Goal: Navigation & Orientation: Understand site structure

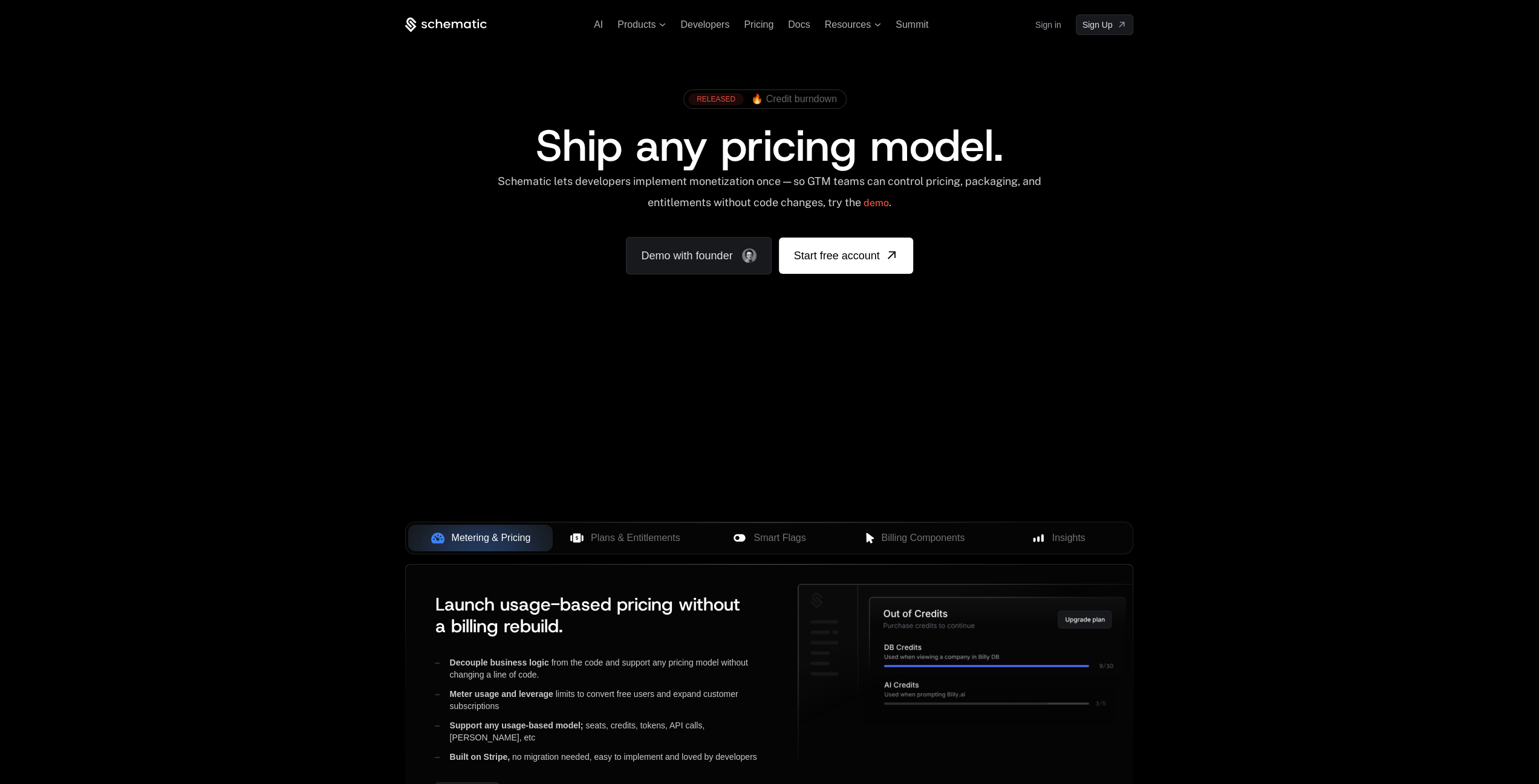
click at [719, 101] on div "RELEASED" at bounding box center [716, 98] width 56 height 12
click at [473, 20] on icon at bounding box center [446, 24] width 81 height 15
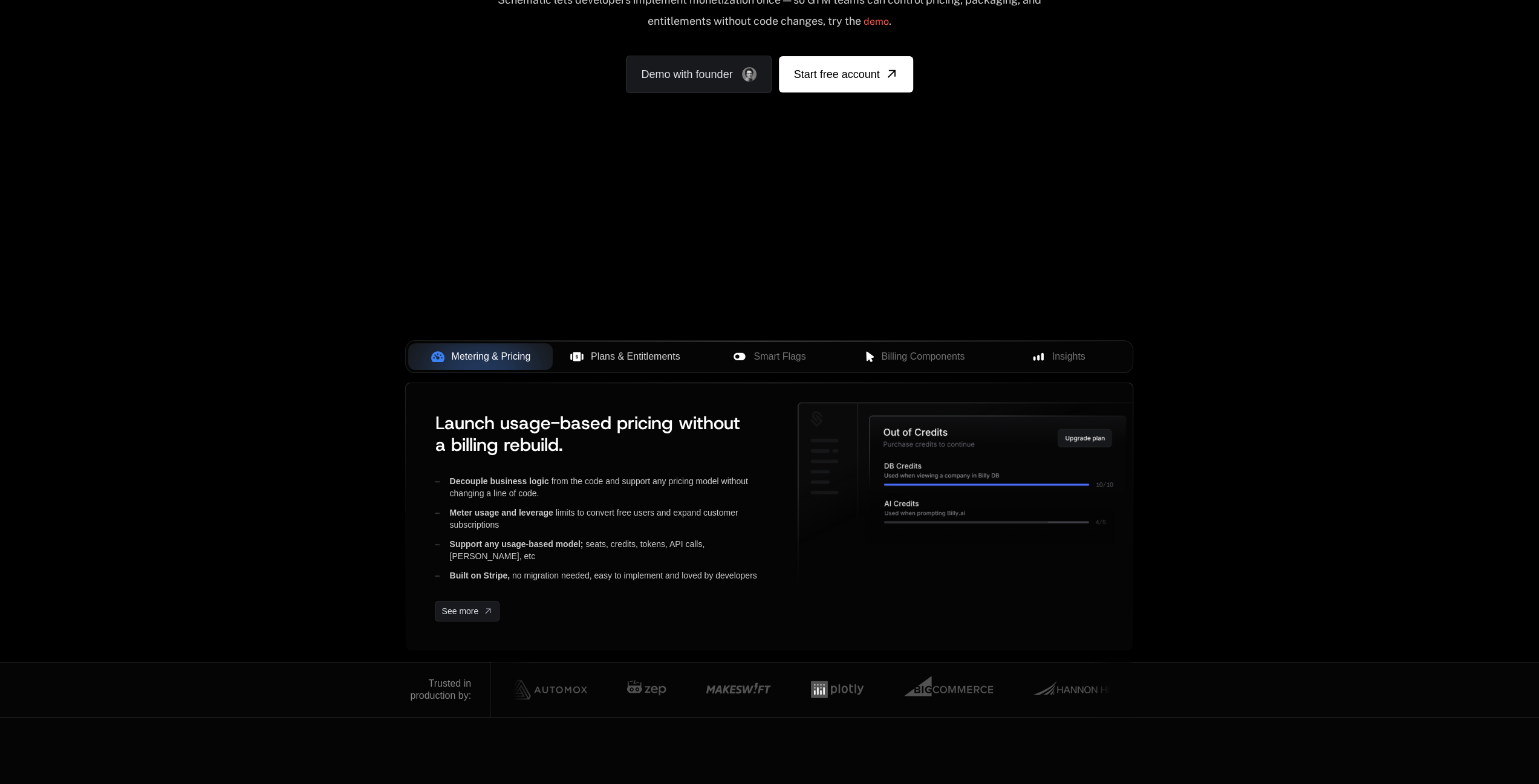
click at [611, 355] on span "Plans & Entitlements" at bounding box center [636, 356] width 89 height 15
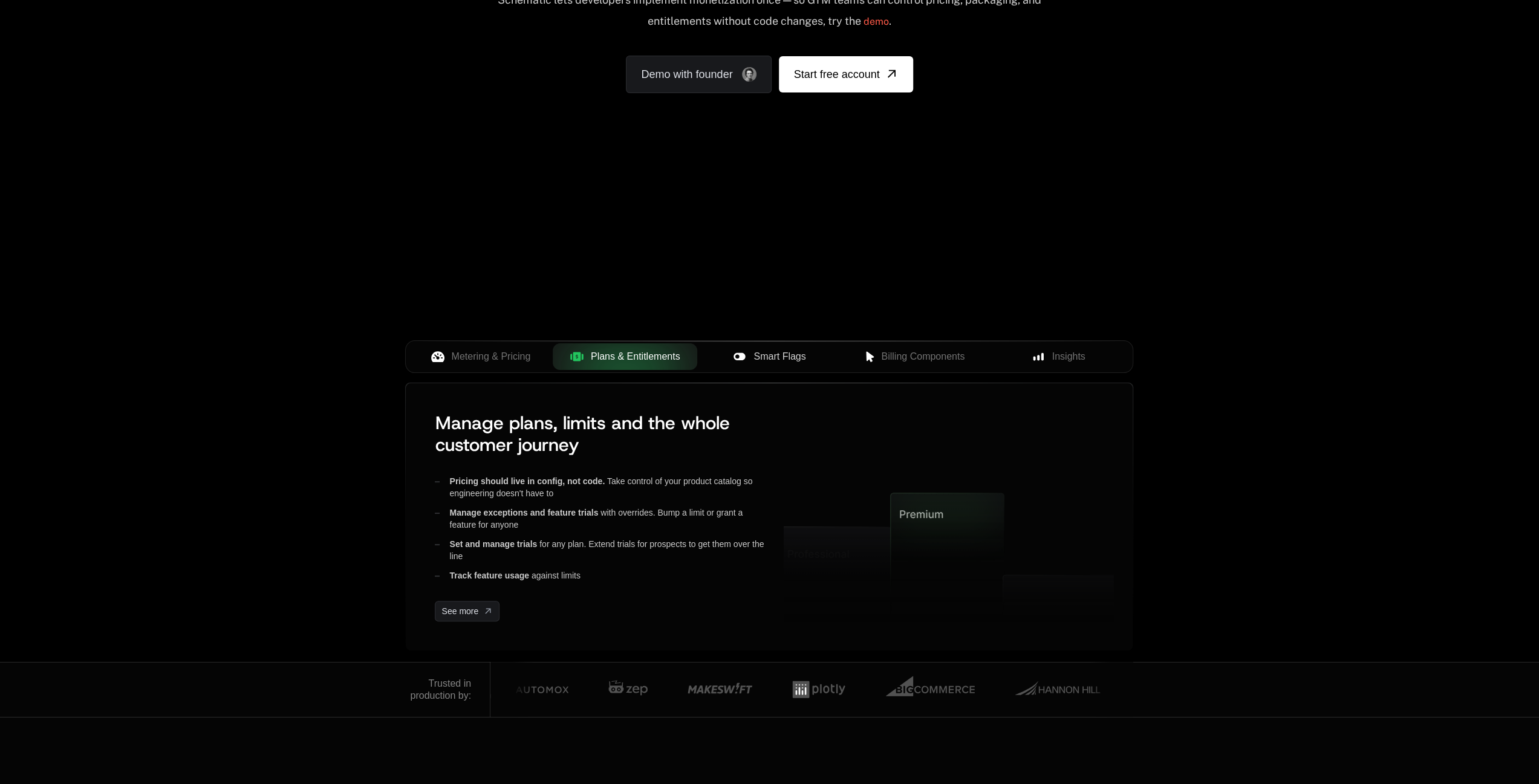
click at [789, 361] on span "Smart Flags" at bounding box center [780, 356] width 52 height 15
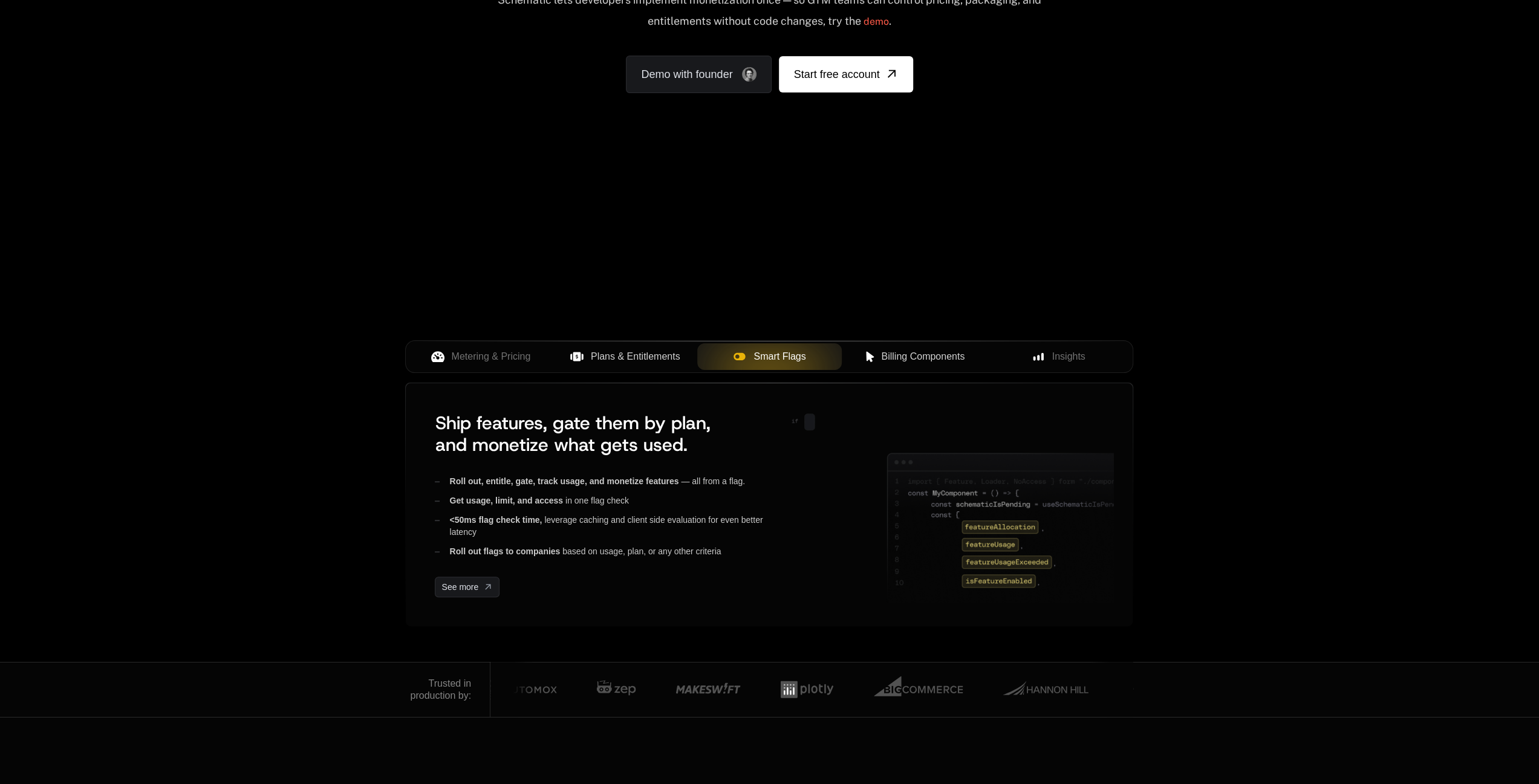
click at [892, 359] on span "Billing Components" at bounding box center [923, 356] width 84 height 15
click at [1060, 356] on span "Insights" at bounding box center [1069, 356] width 34 height 15
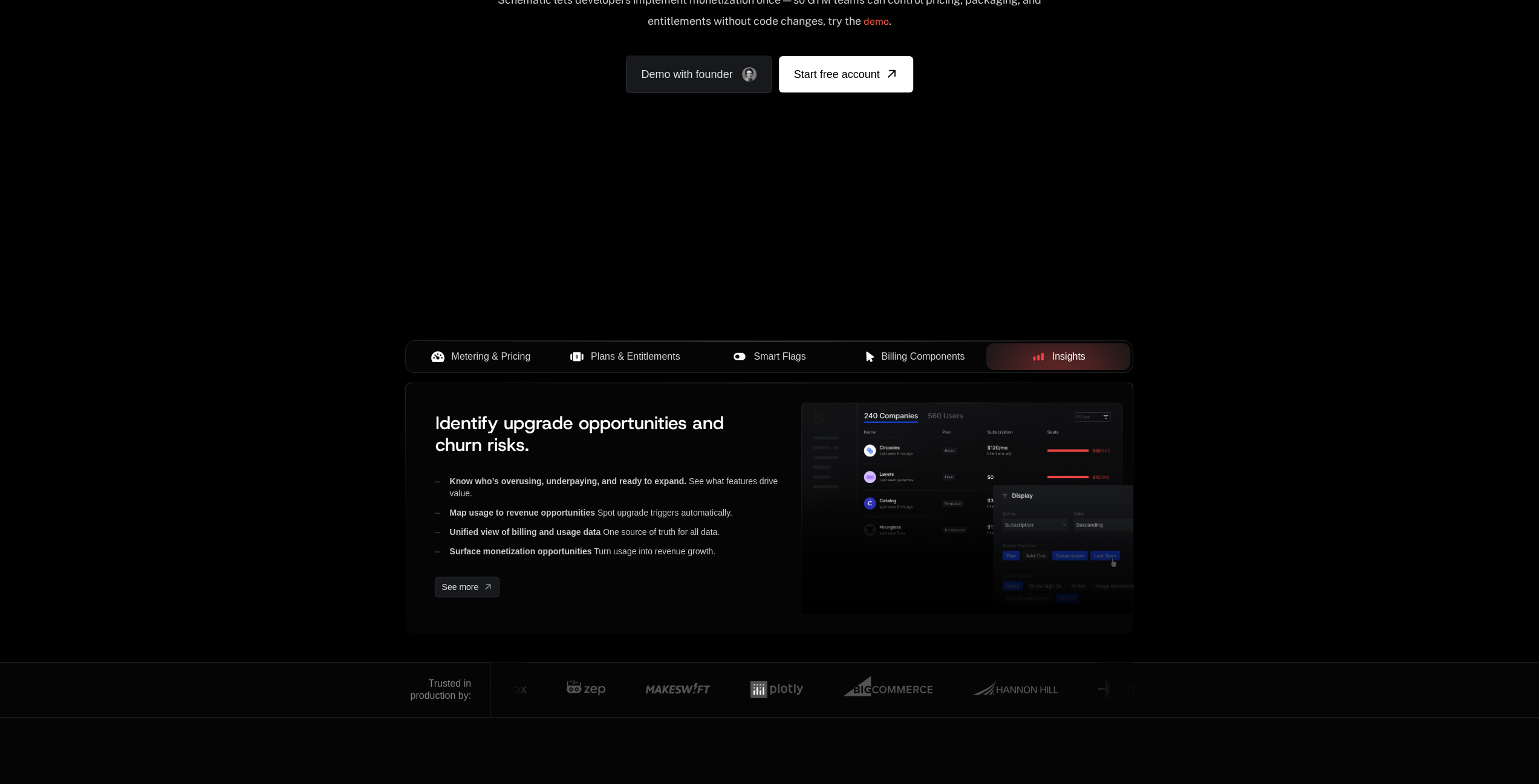
click at [472, 348] on button "Metering & Pricing" at bounding box center [480, 356] width 145 height 27
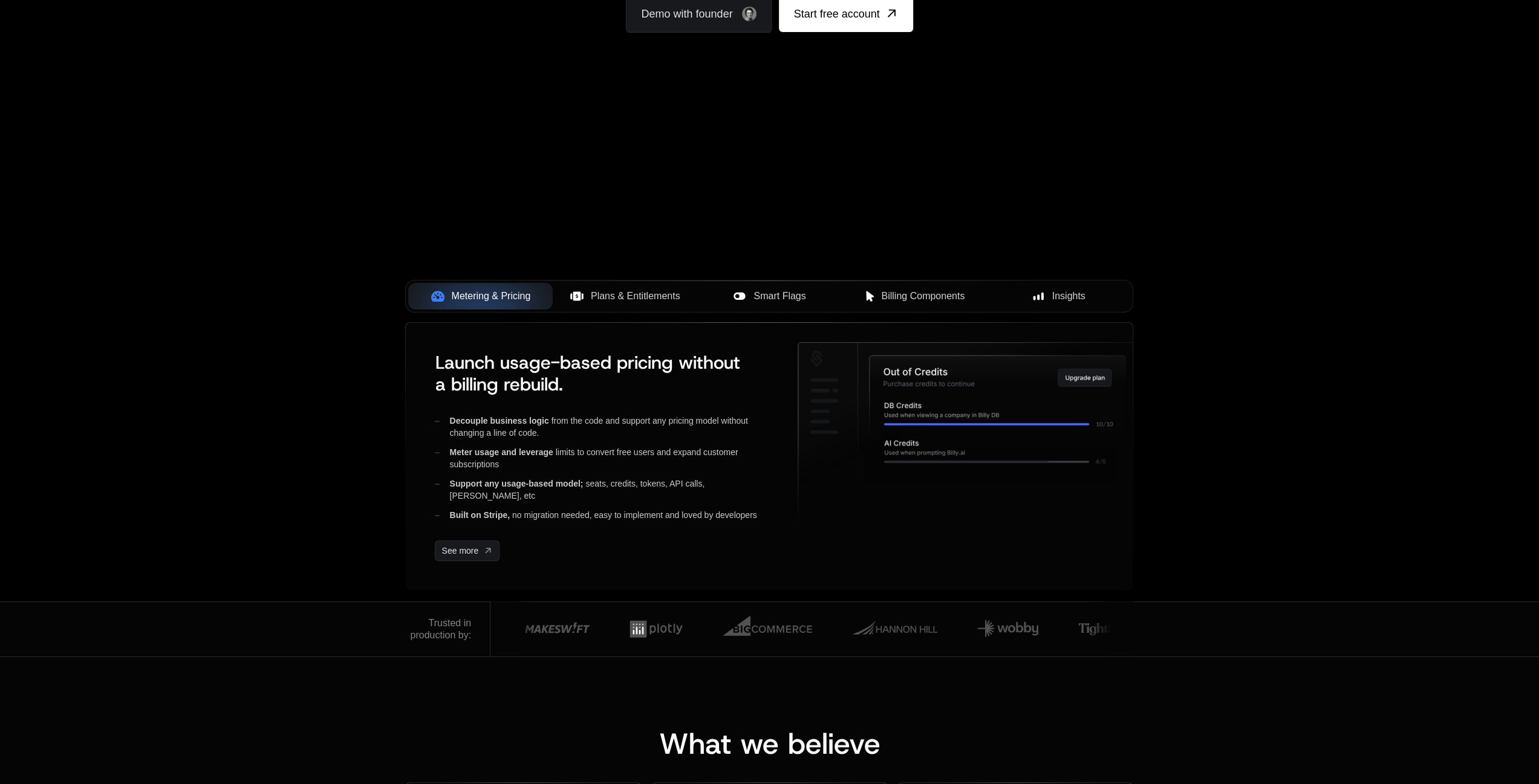
scroll to position [363, 0]
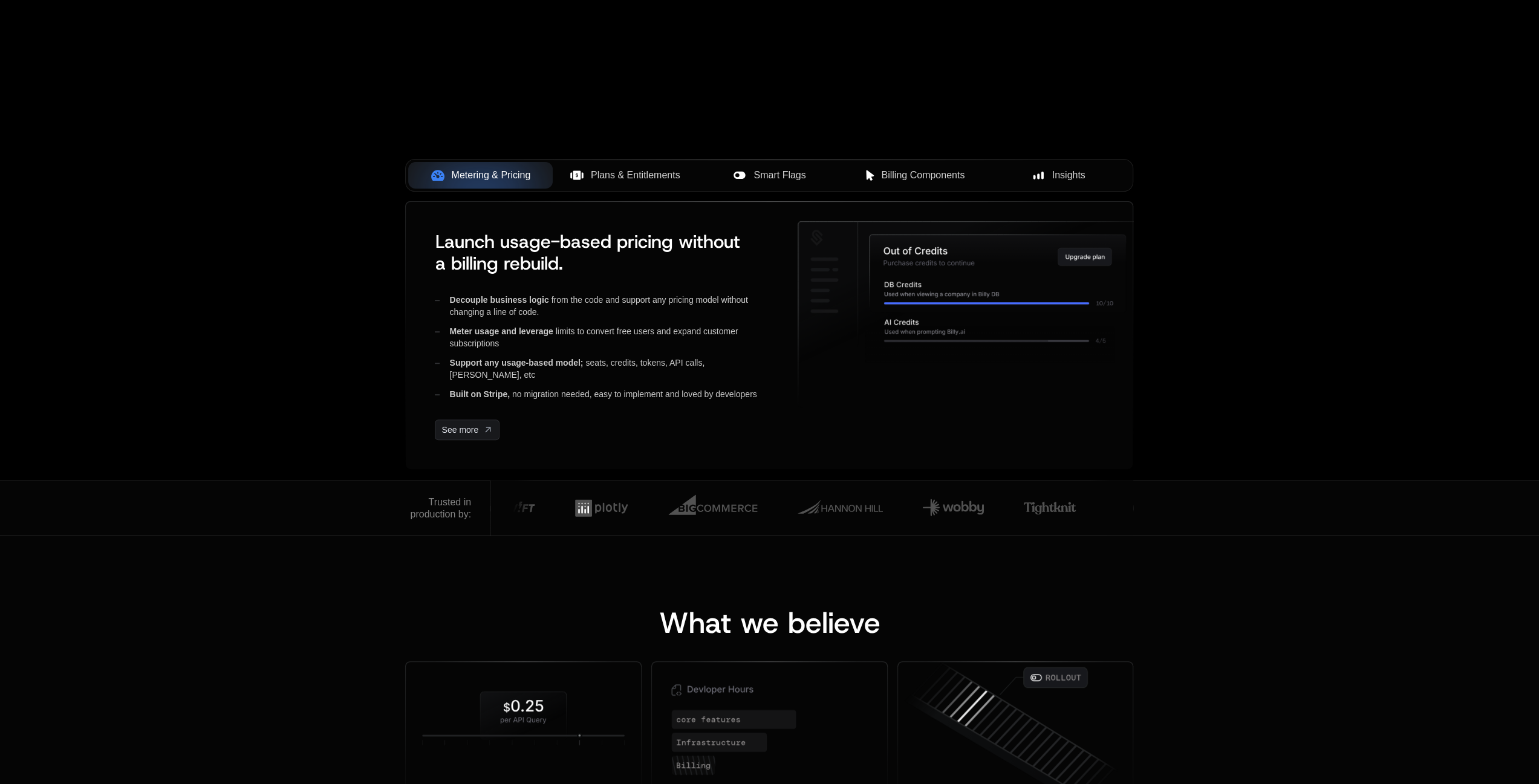
click at [644, 177] on span "Plans & Entitlements" at bounding box center [636, 175] width 89 height 15
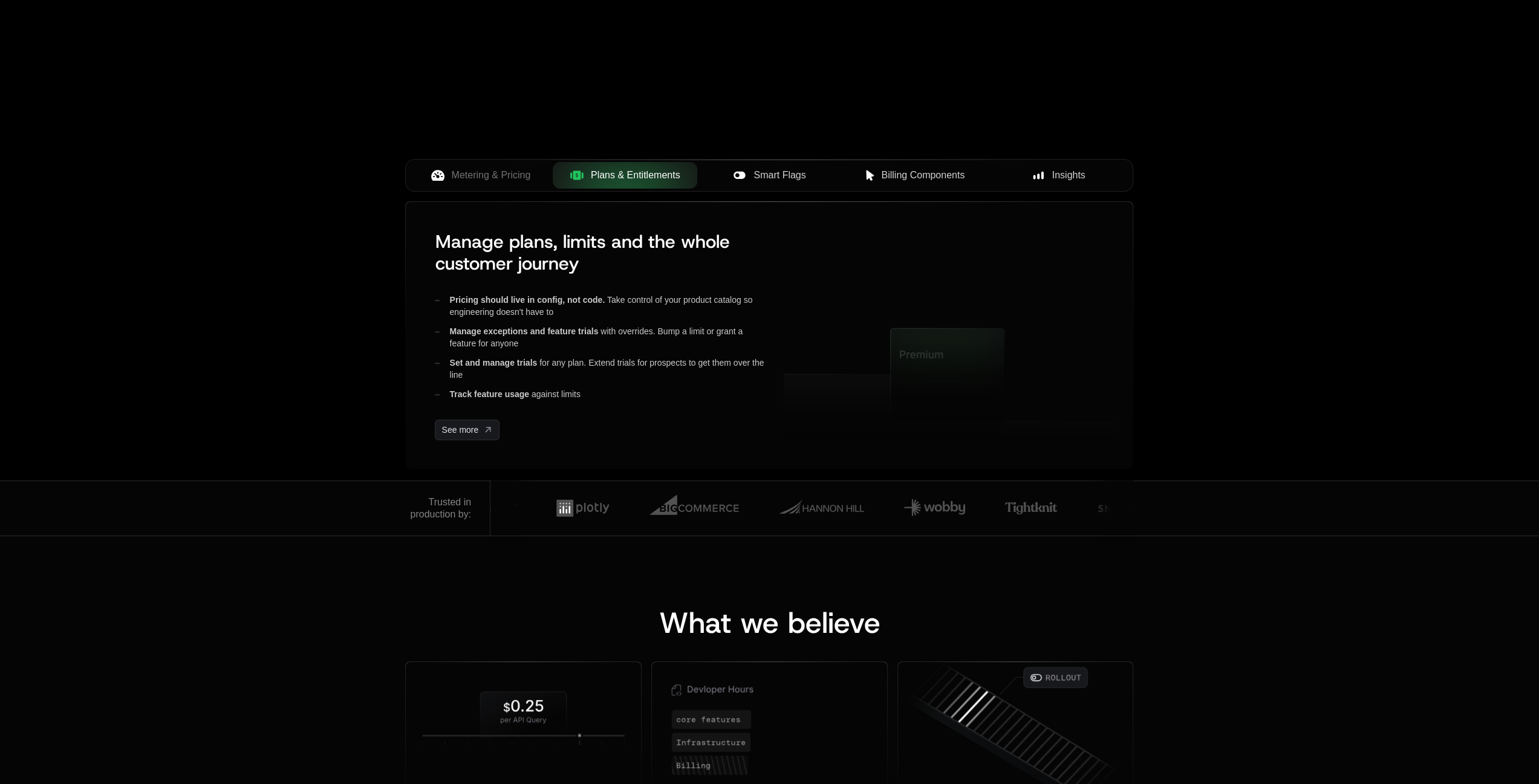
click at [823, 177] on div "Smart Flags" at bounding box center [770, 175] width 125 height 15
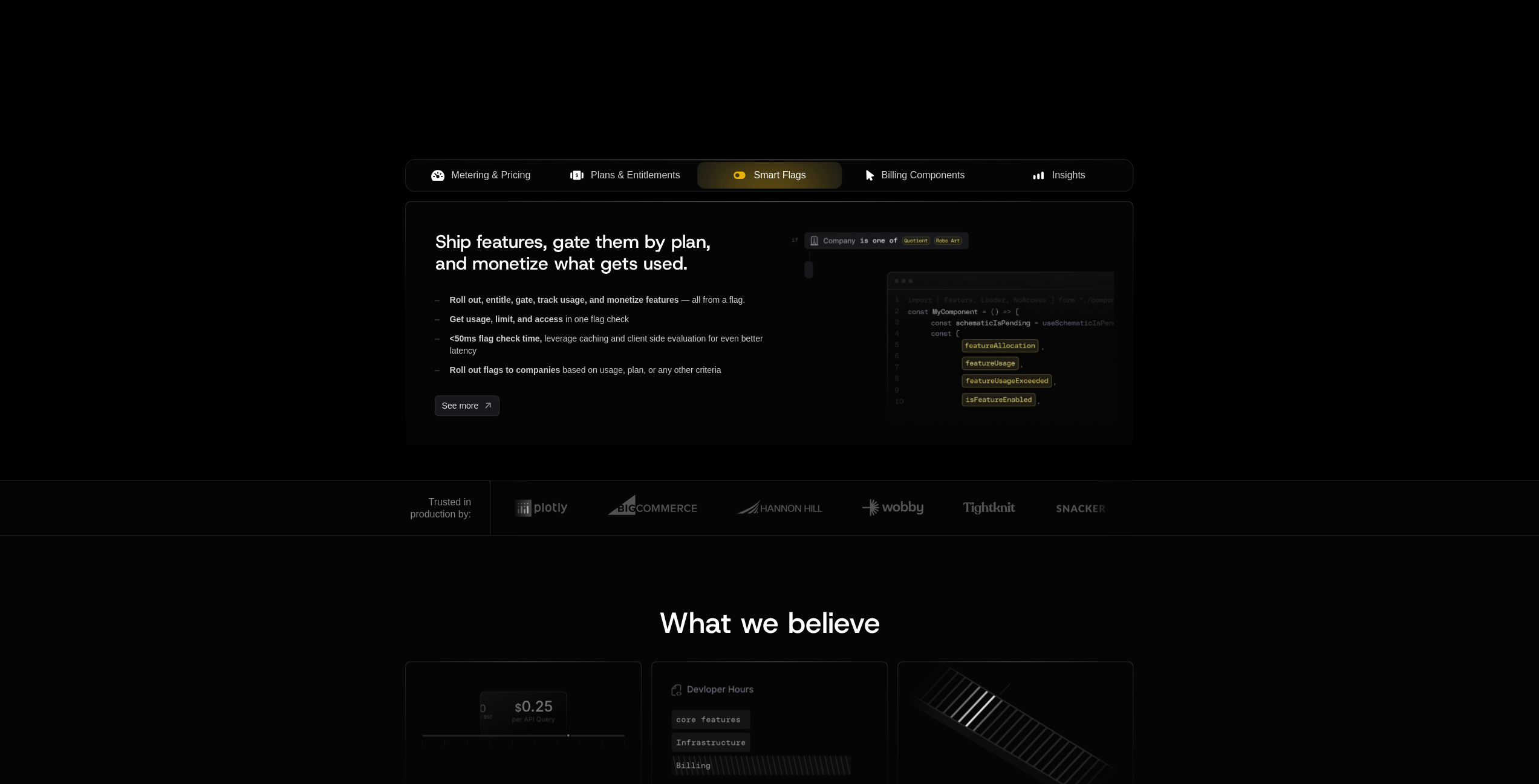
click at [483, 174] on span "Metering & Pricing" at bounding box center [491, 175] width 79 height 15
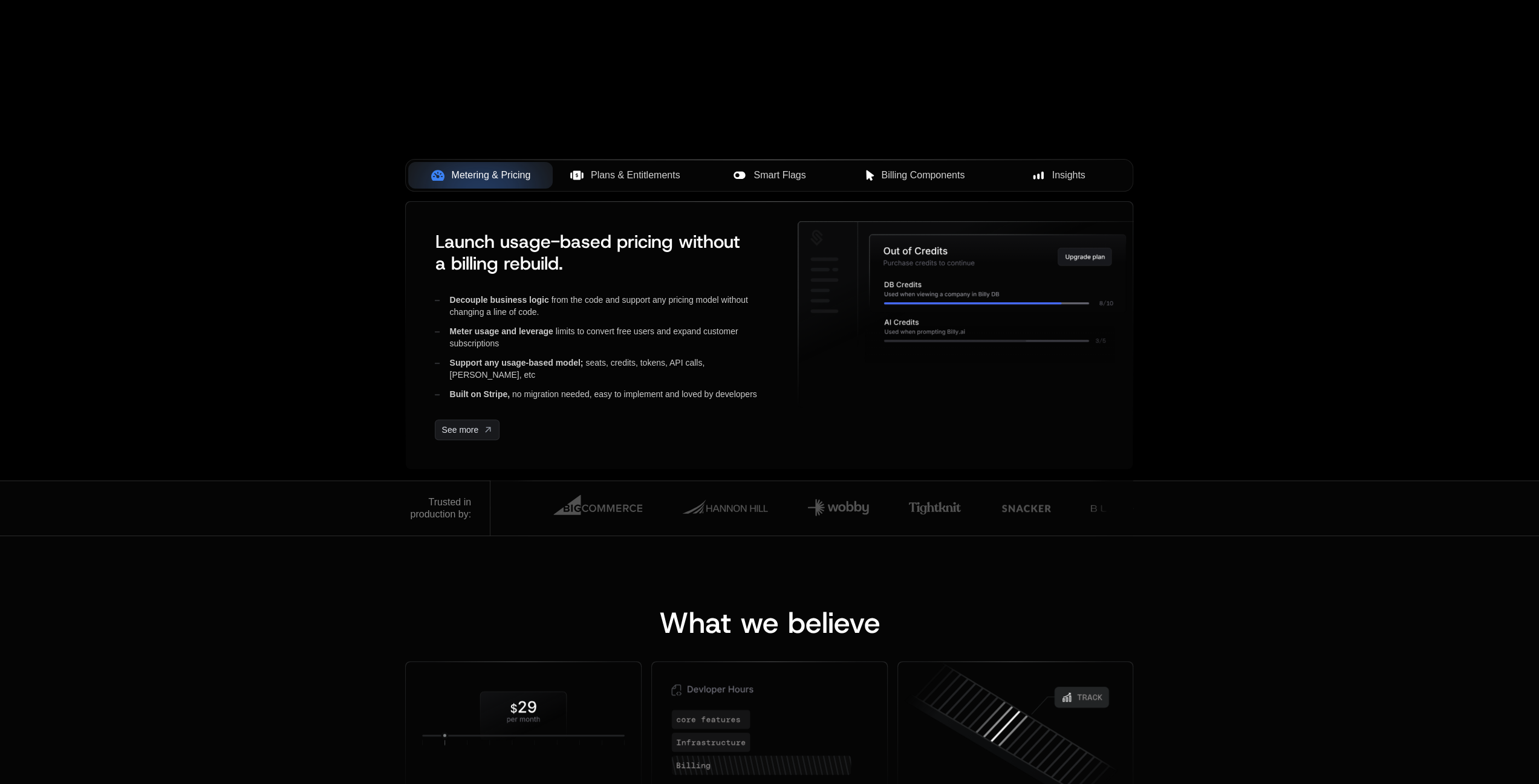
click at [607, 181] on span "Plans & Entitlements" at bounding box center [636, 175] width 89 height 15
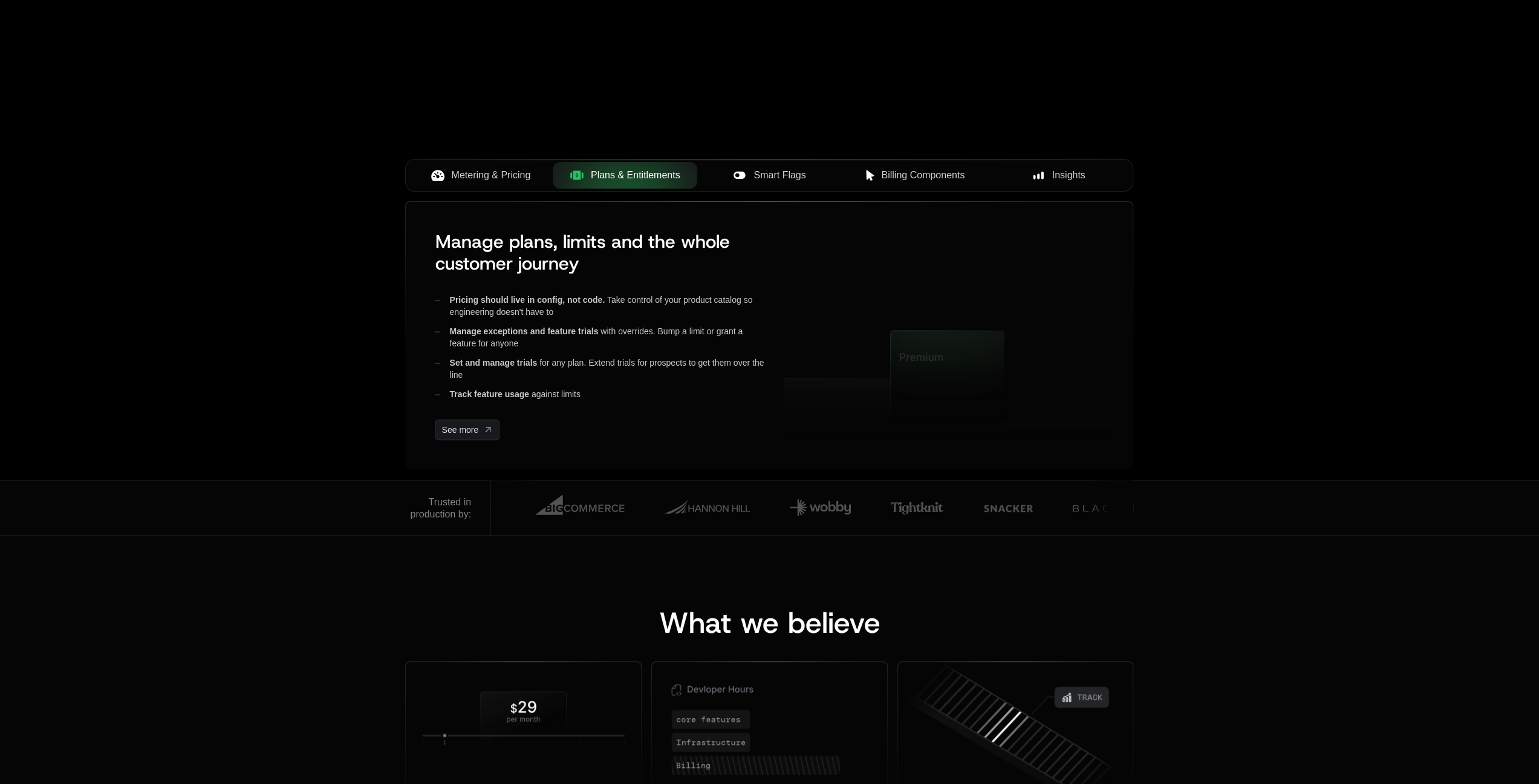
click at [750, 193] on div "Metering & Pricing Plans & Entitlements Smart Flags Billing Components Insights" at bounding box center [769, 180] width 728 height 42
click at [766, 180] on span "Smart Flags" at bounding box center [780, 175] width 52 height 15
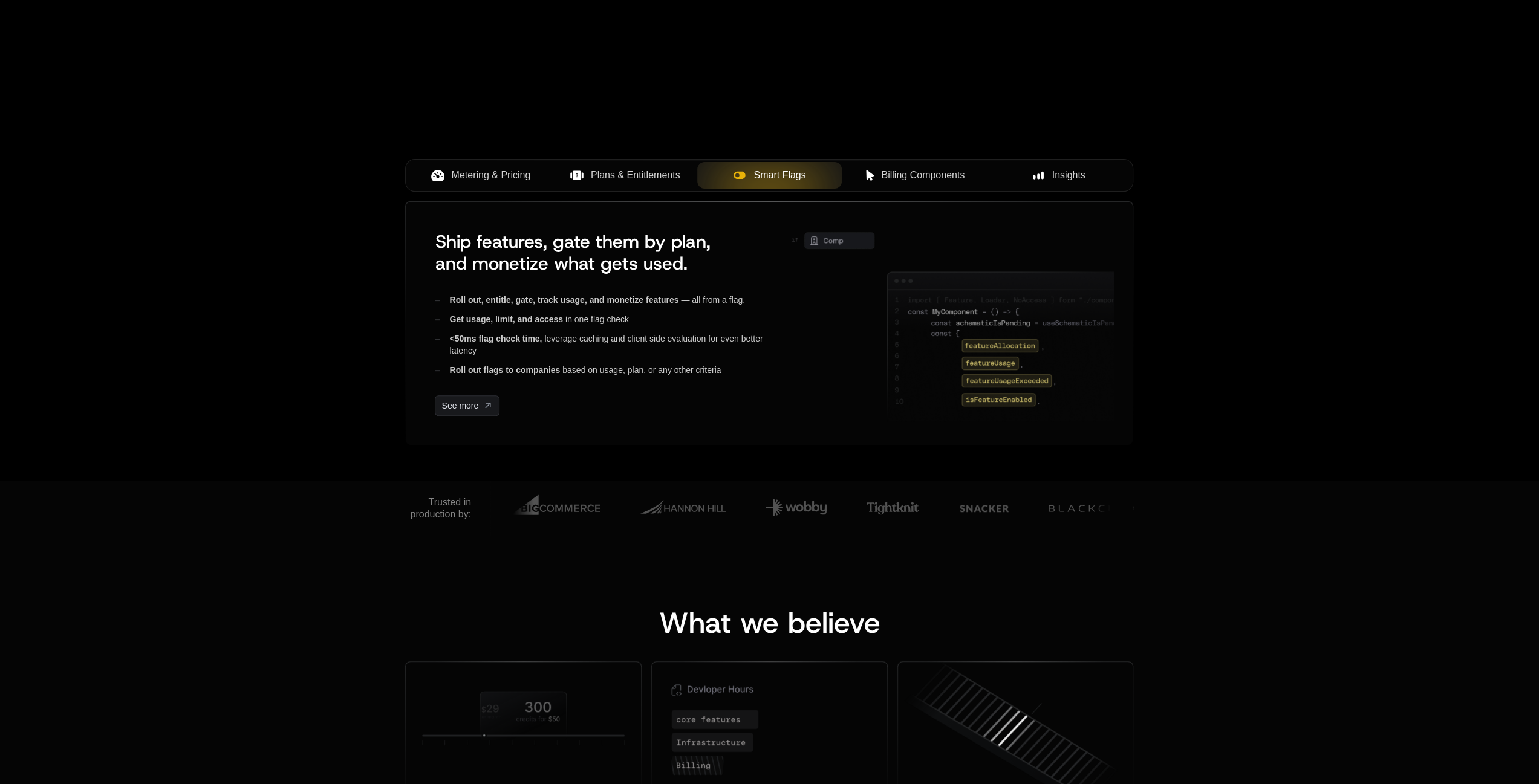
click at [944, 174] on span "Billing Components" at bounding box center [923, 175] width 84 height 15
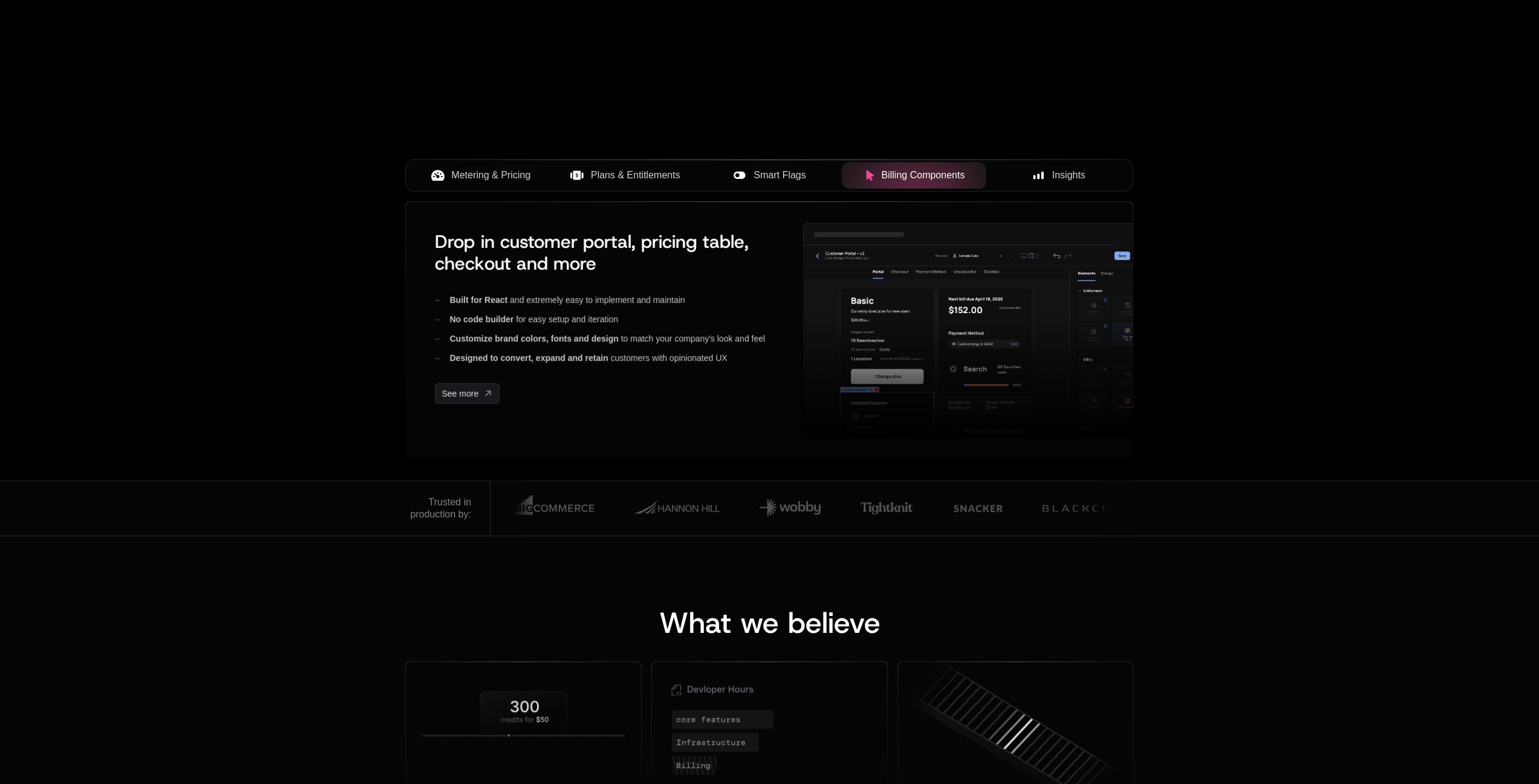
click at [1024, 166] on button "Insights" at bounding box center [1058, 175] width 145 height 27
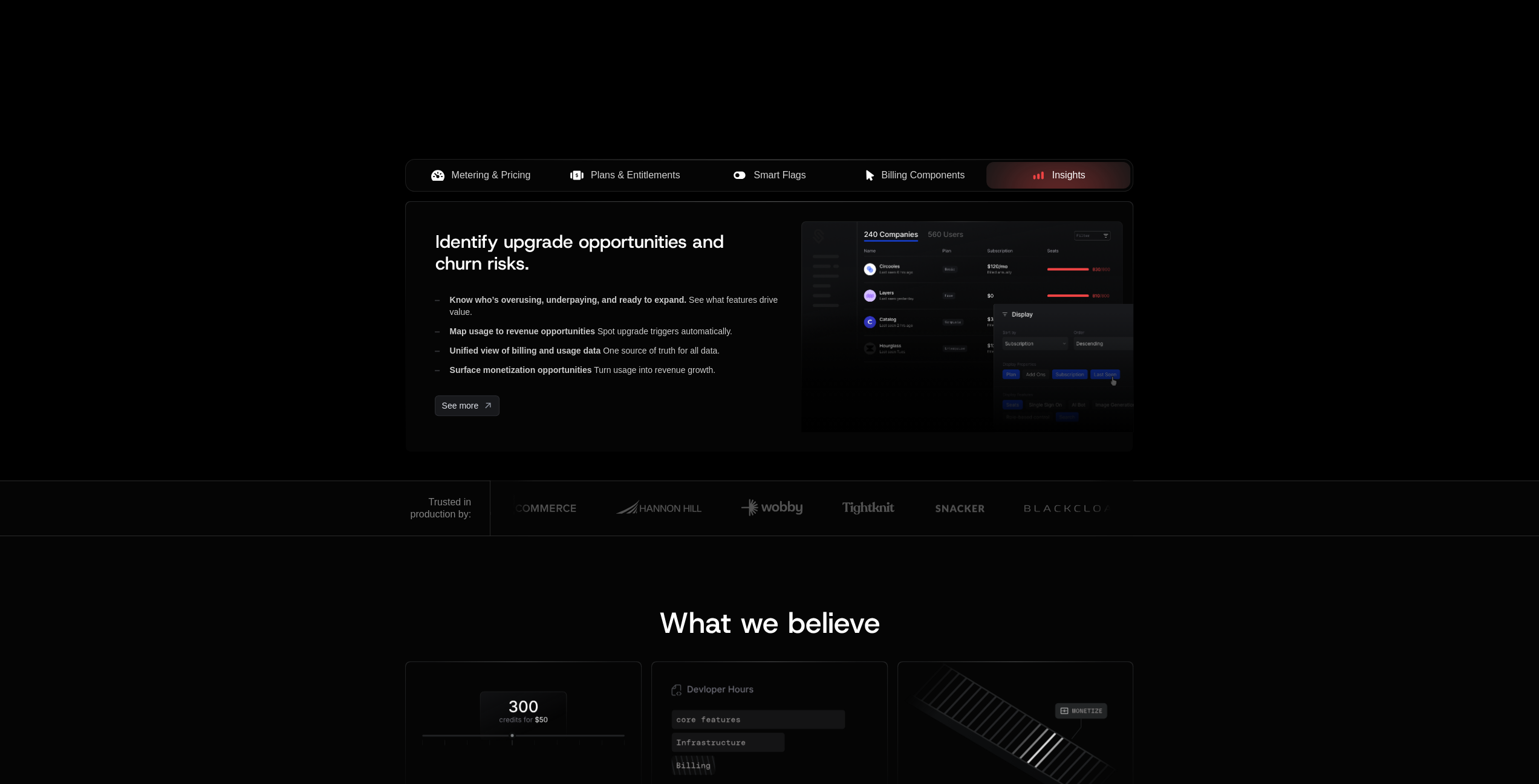
click at [493, 177] on span "Metering & Pricing" at bounding box center [491, 175] width 79 height 15
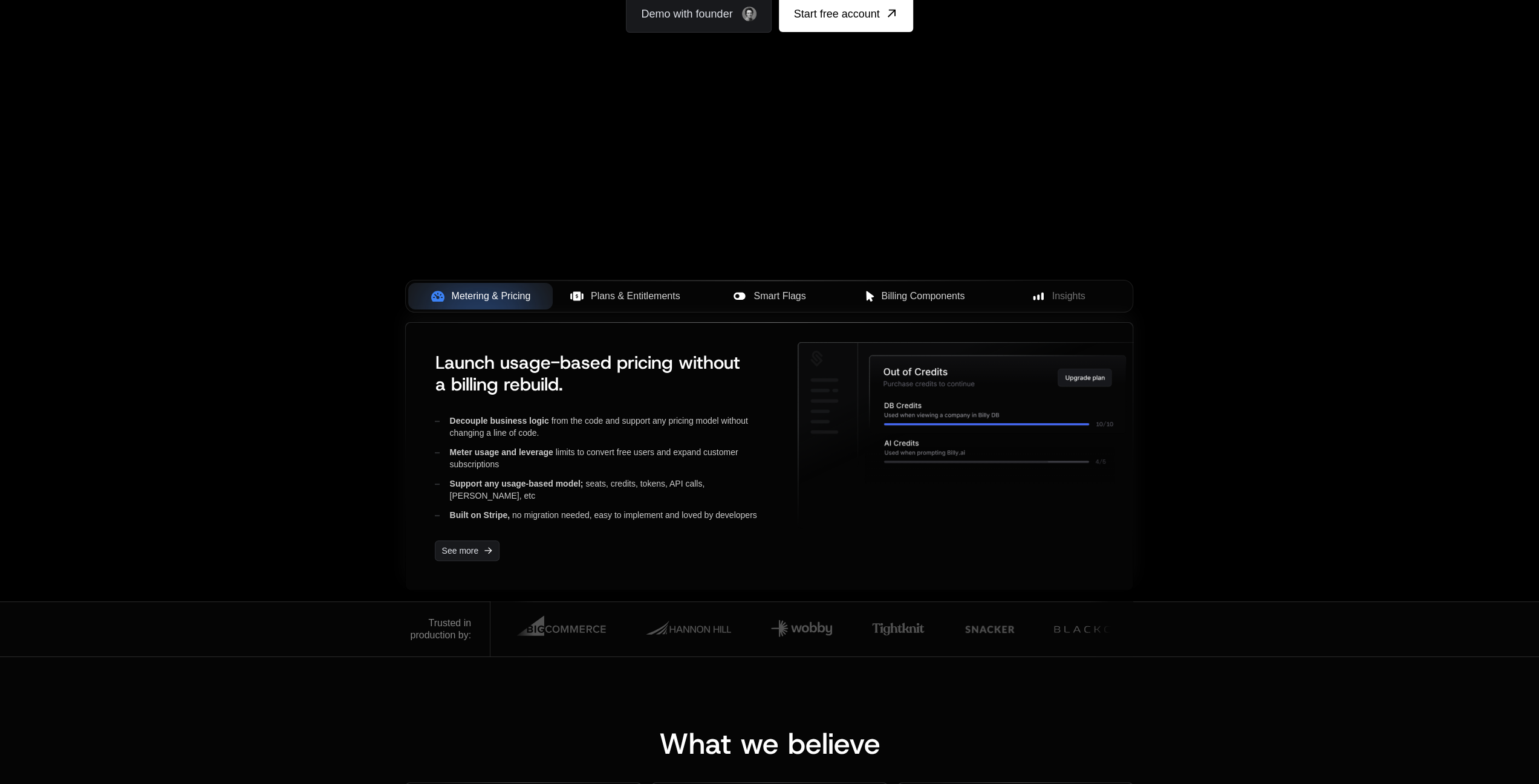
scroll to position [0, 0]
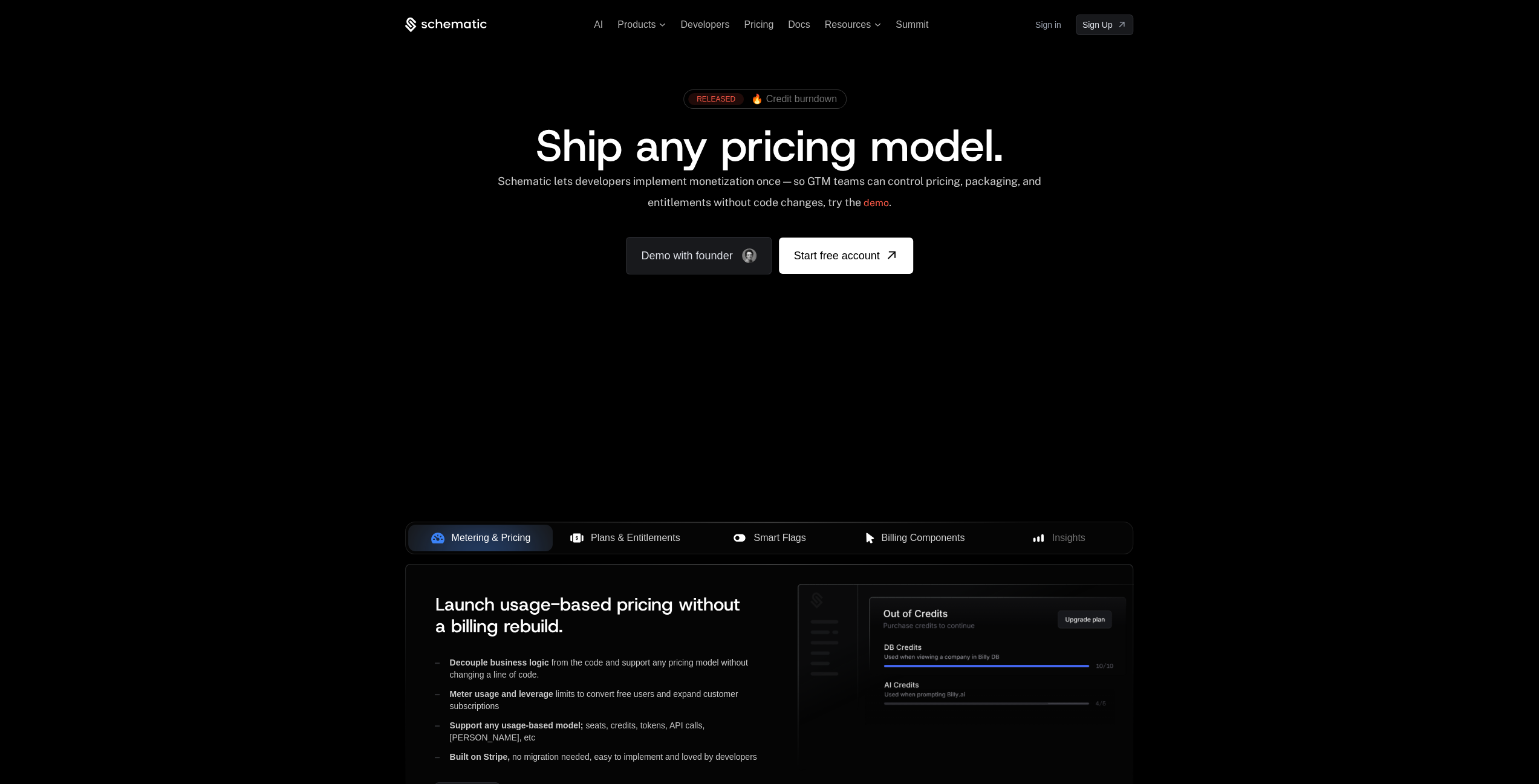
click at [779, 498] on div "Your browser does not support the video tag." at bounding box center [769, 356] width 786 height 509
click at [819, 495] on div "Your browser does not support the video tag." at bounding box center [769, 356] width 786 height 509
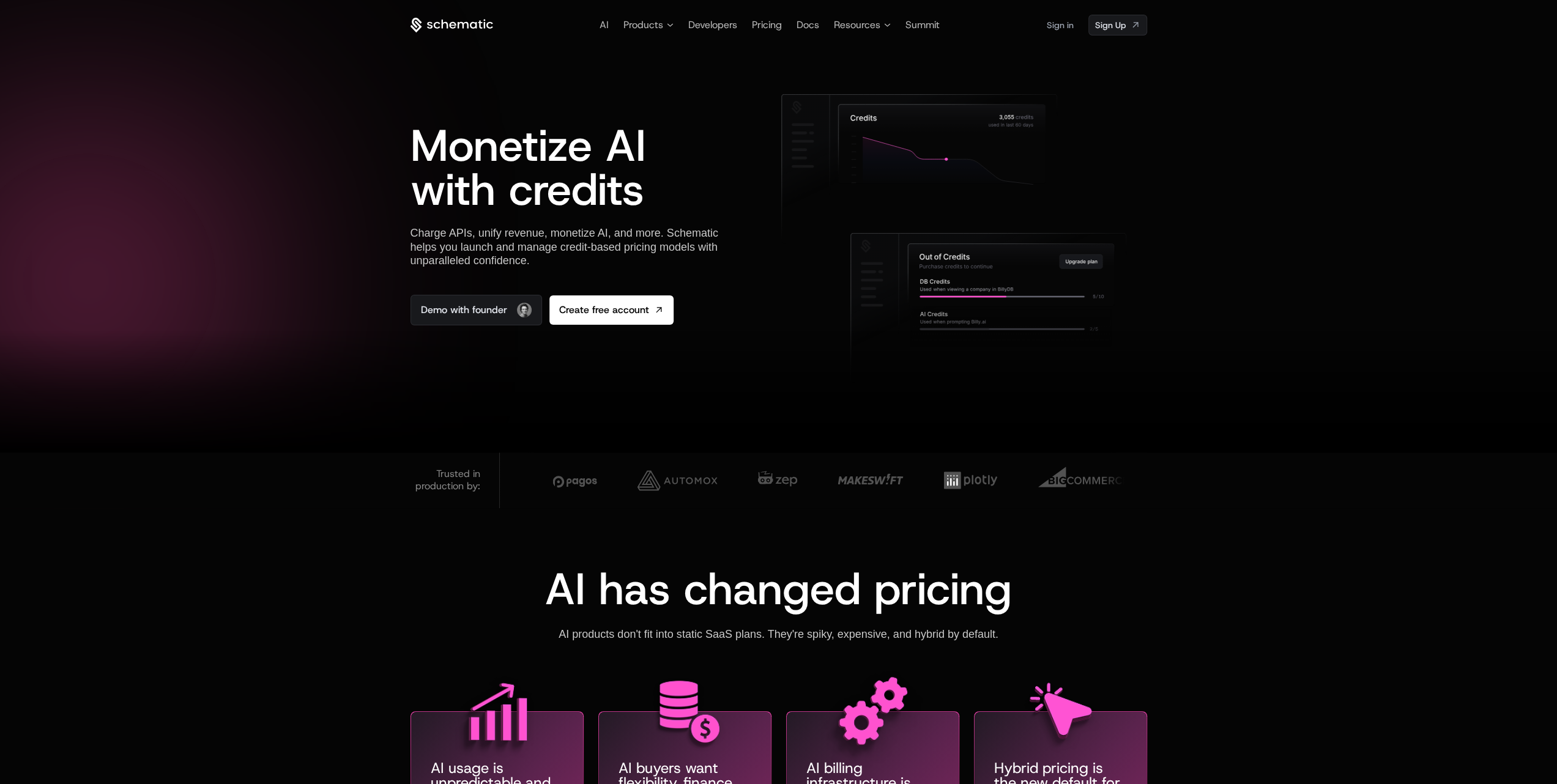
click at [479, 28] on icon at bounding box center [452, 25] width 82 height 15
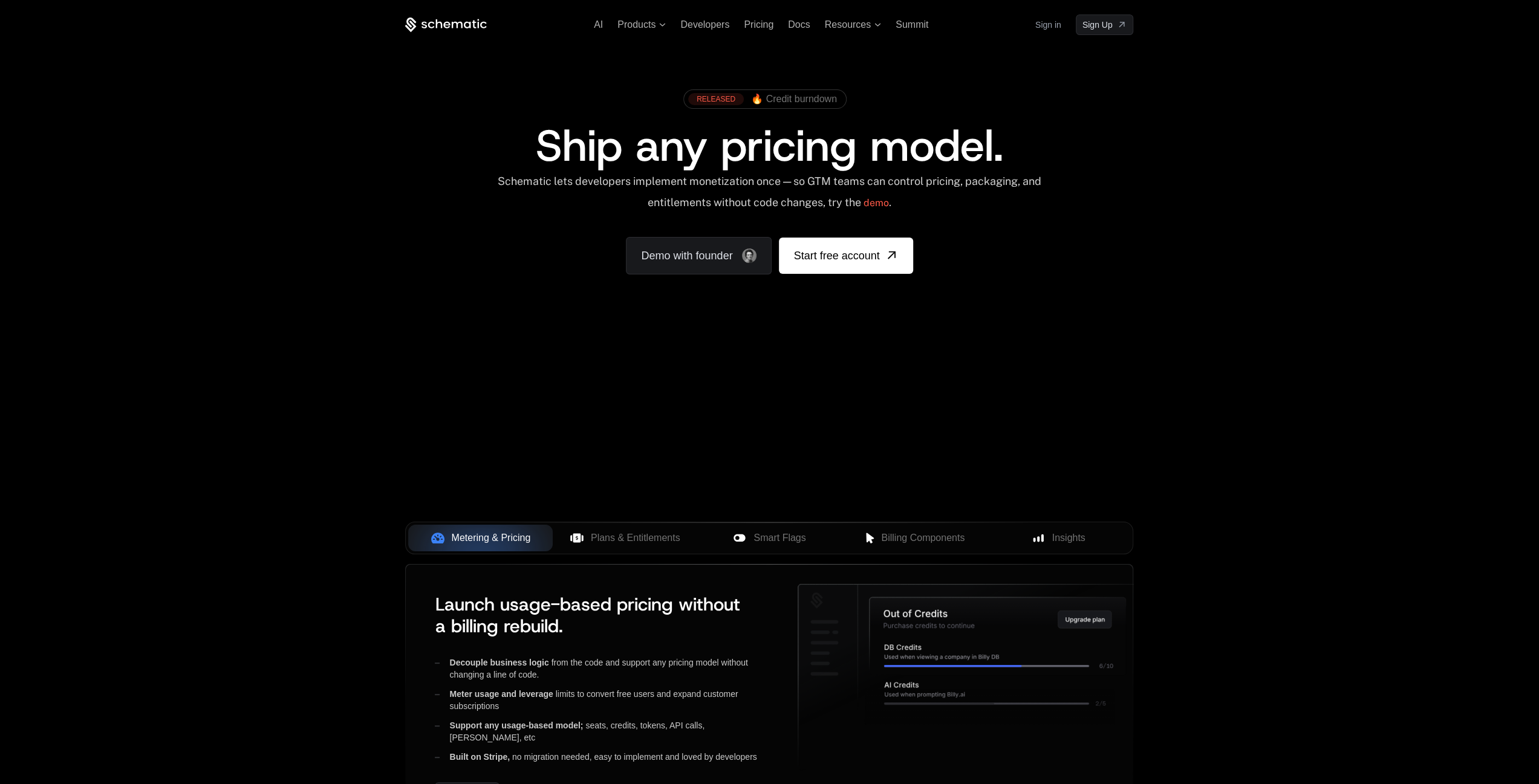
click at [673, 28] on ul "AI Products Developers Pricing Docs Resources Summit" at bounding box center [761, 25] width 335 height 11
click at [658, 21] on span "Products" at bounding box center [642, 25] width 48 height 11
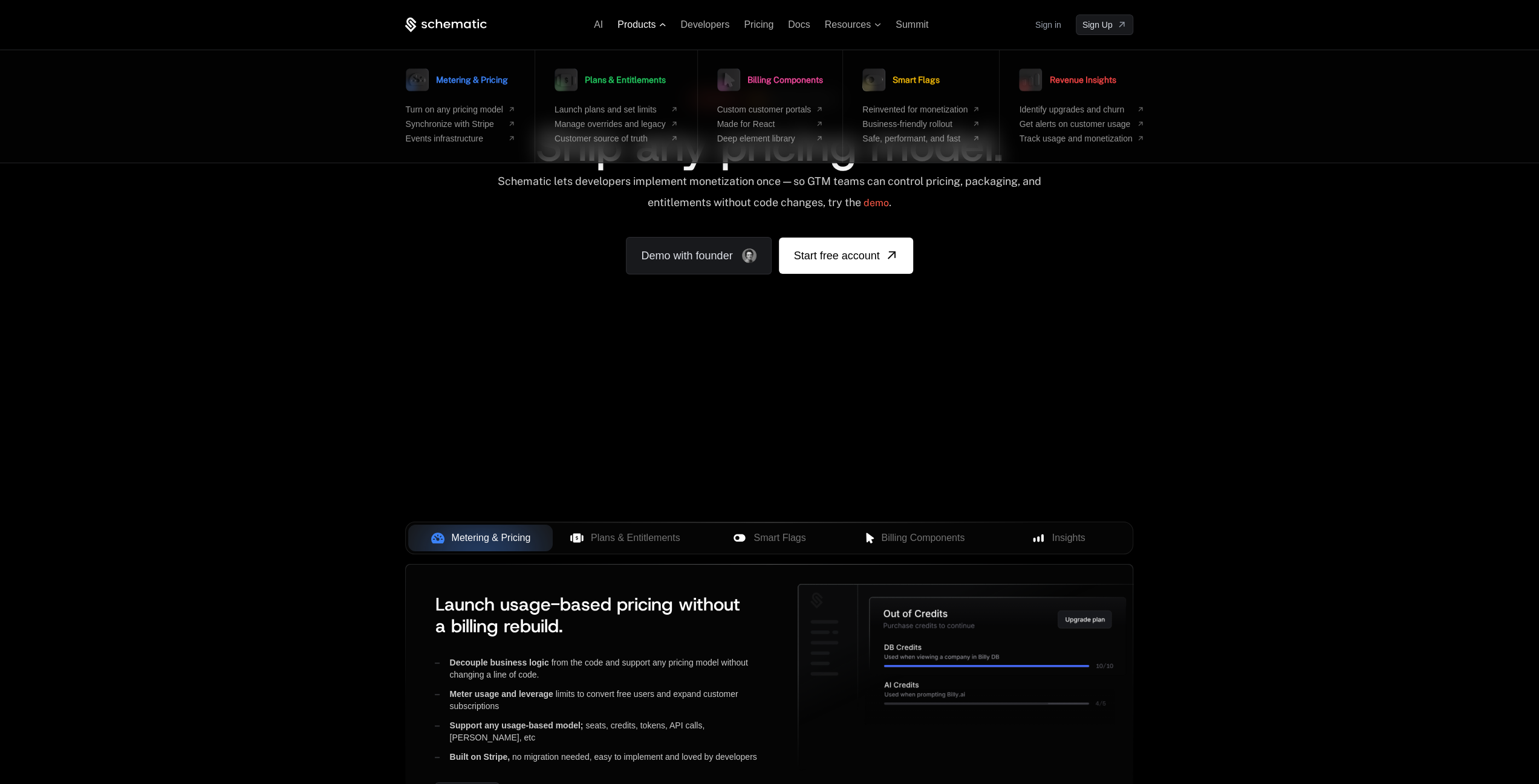
click at [658, 21] on span "Products" at bounding box center [642, 25] width 48 height 11
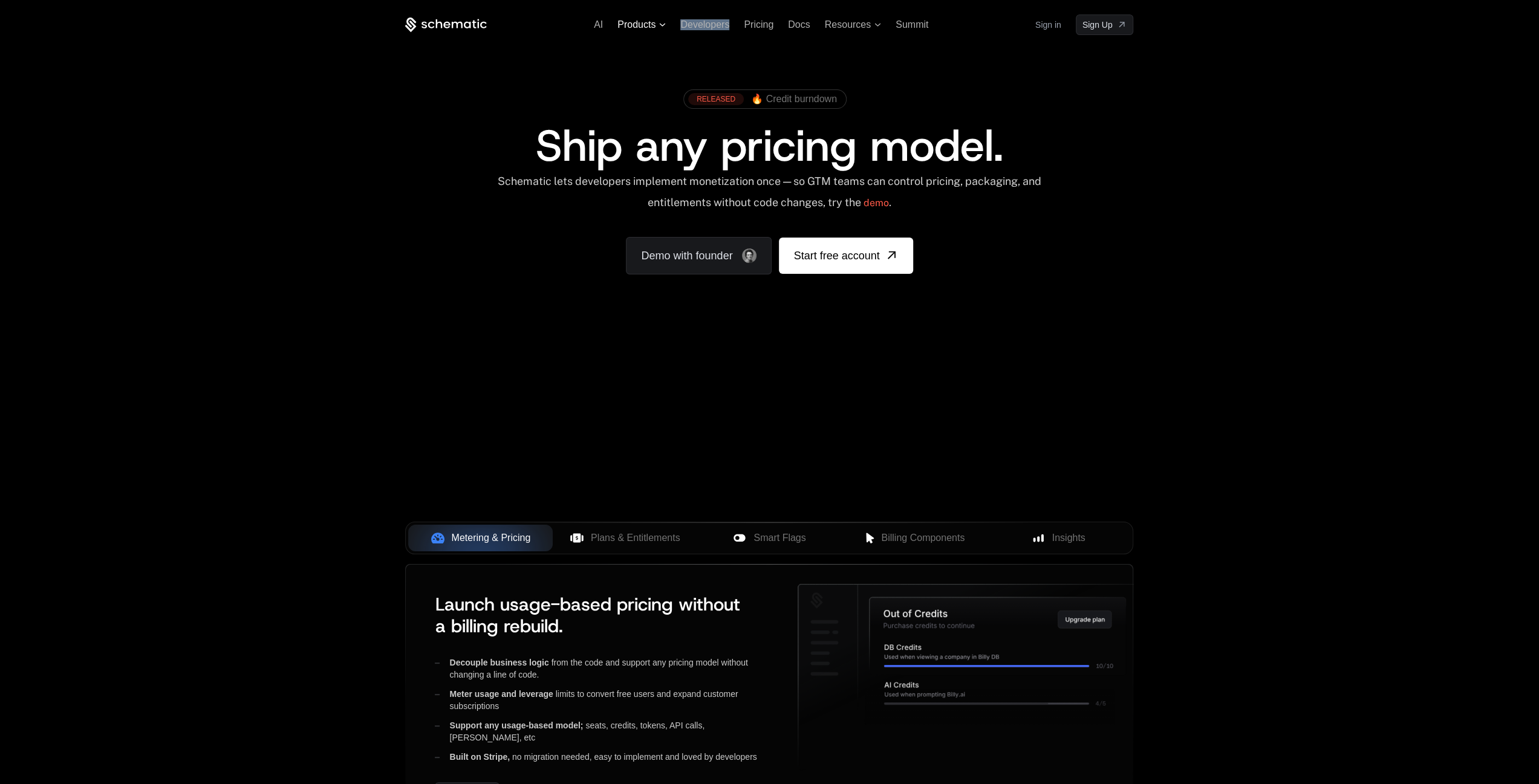
click at [658, 21] on span "Products" at bounding box center [642, 25] width 48 height 11
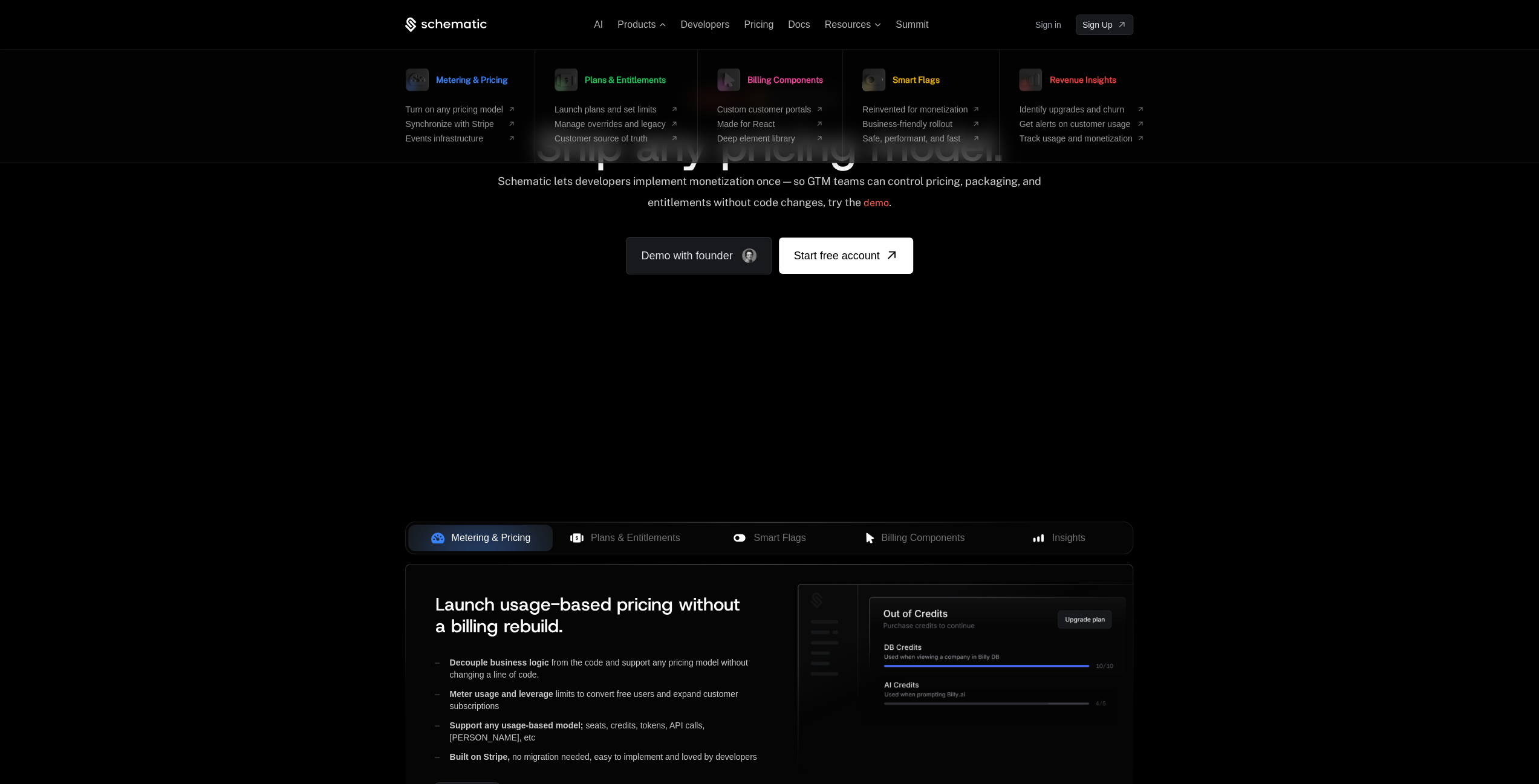
click at [667, 27] on ul "AI Products Metering & Pricing Turn on any pricing model Synchronize with Strip…" at bounding box center [761, 25] width 335 height 11
click at [655, 15] on div "AI Products Metering & Pricing Turn on any pricing model Synchronize with Strip…" at bounding box center [769, 25] width 728 height 20
click at [658, 18] on div "AI Products Metering & Pricing Turn on any pricing model Synchronize with Strip…" at bounding box center [769, 25] width 728 height 20
click at [664, 21] on span "Products" at bounding box center [642, 25] width 48 height 11
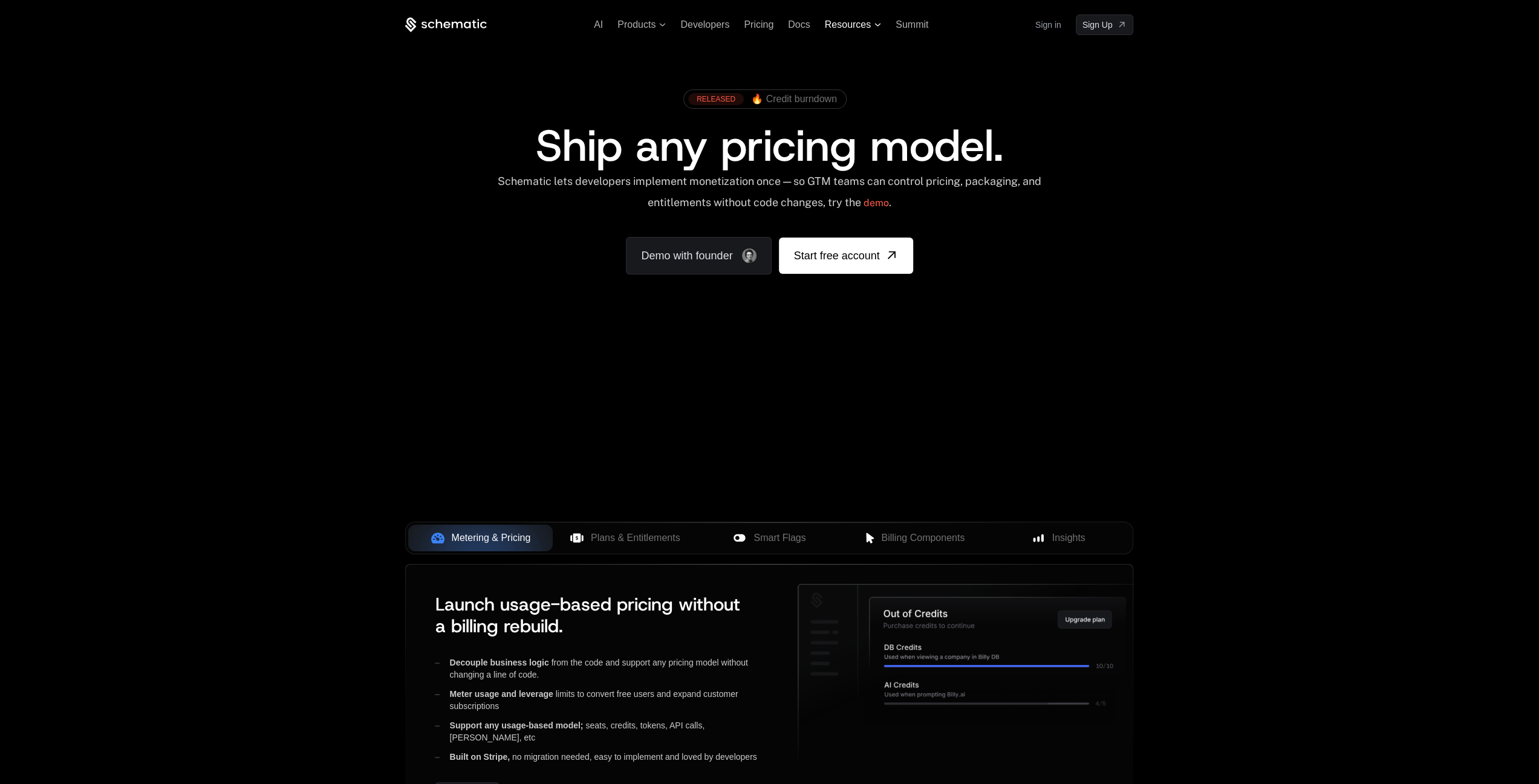
click at [858, 23] on span "Resources" at bounding box center [848, 25] width 46 height 11
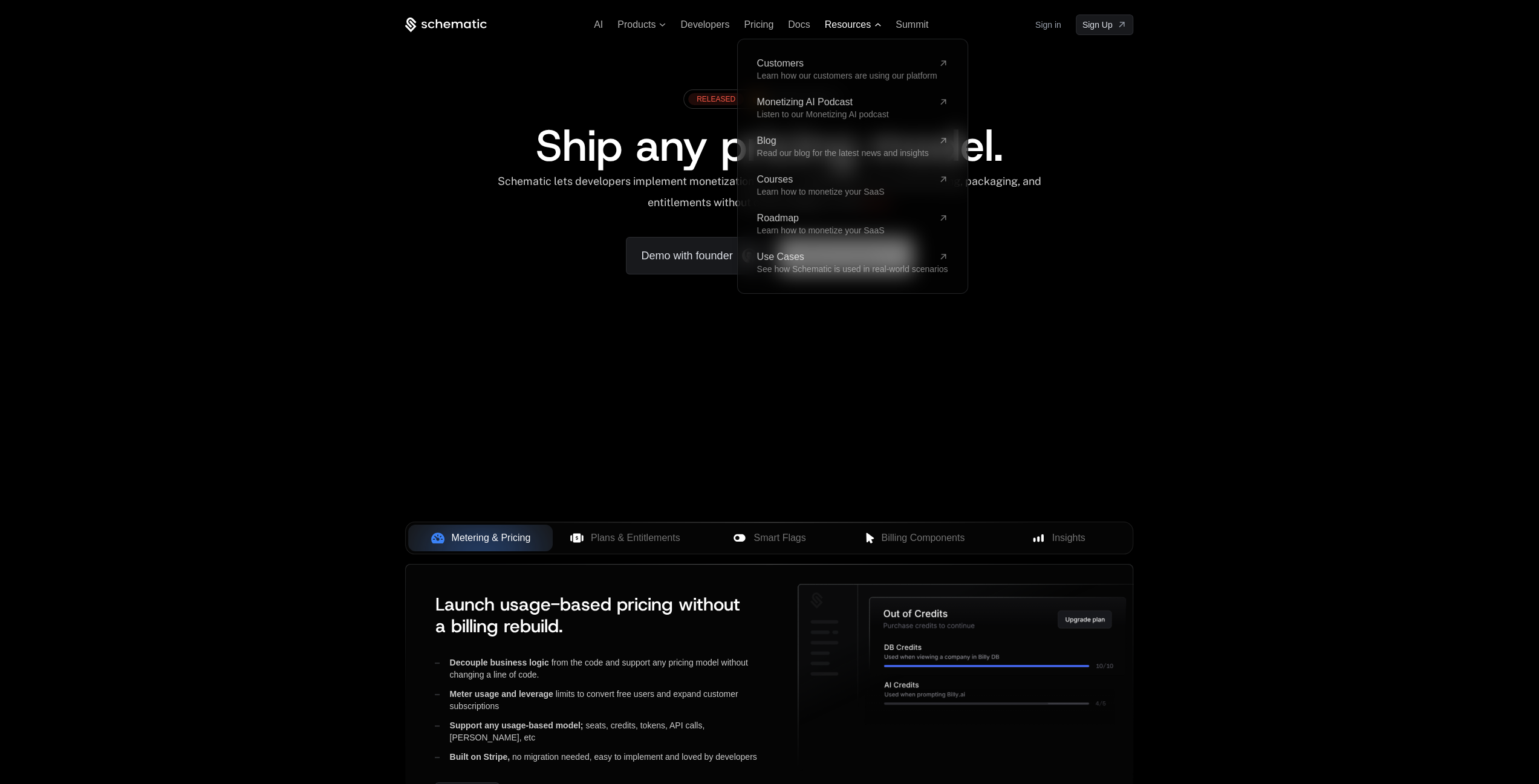
click at [858, 23] on span "Resources" at bounding box center [848, 25] width 46 height 11
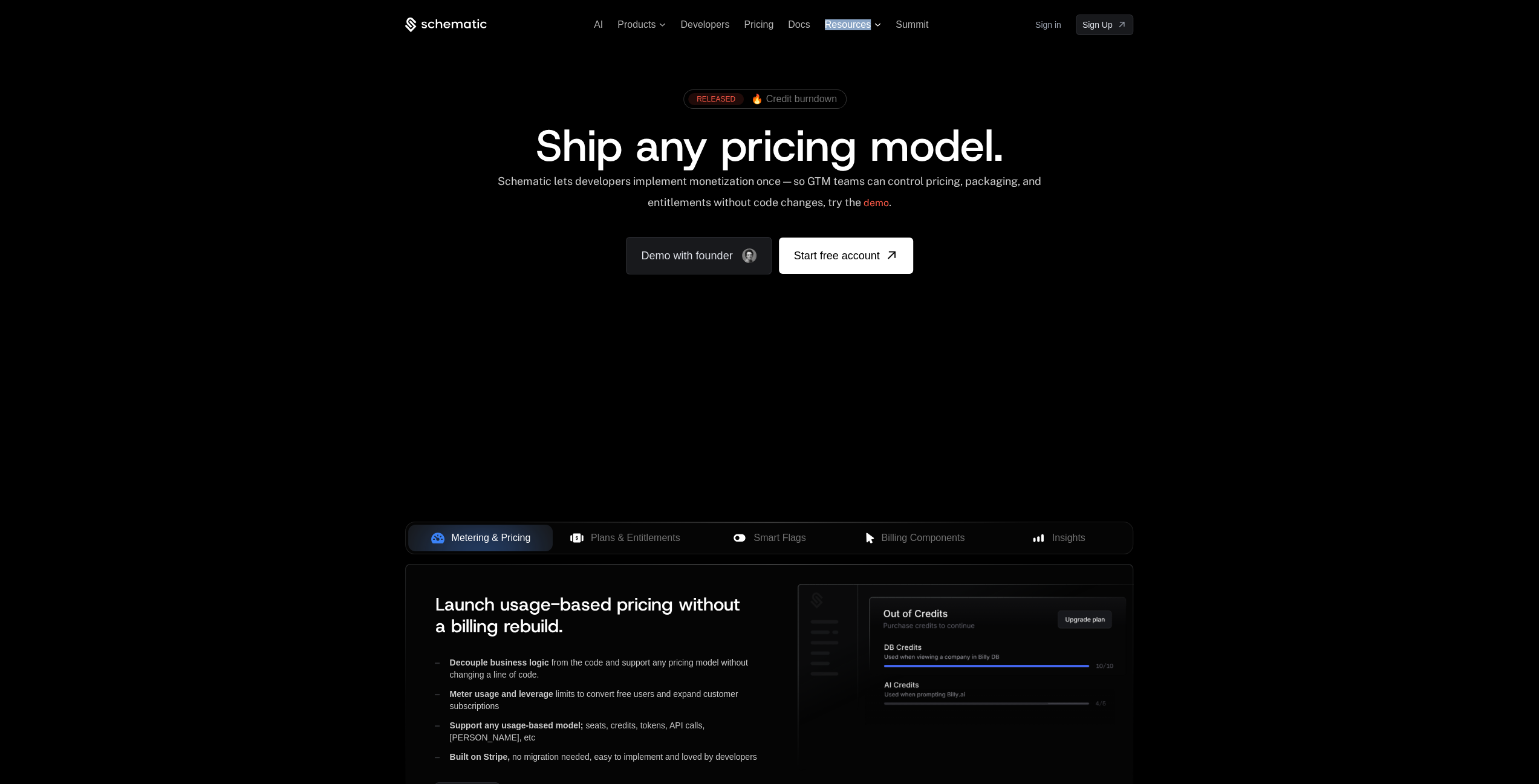
click at [858, 23] on span "Resources" at bounding box center [848, 25] width 46 height 11
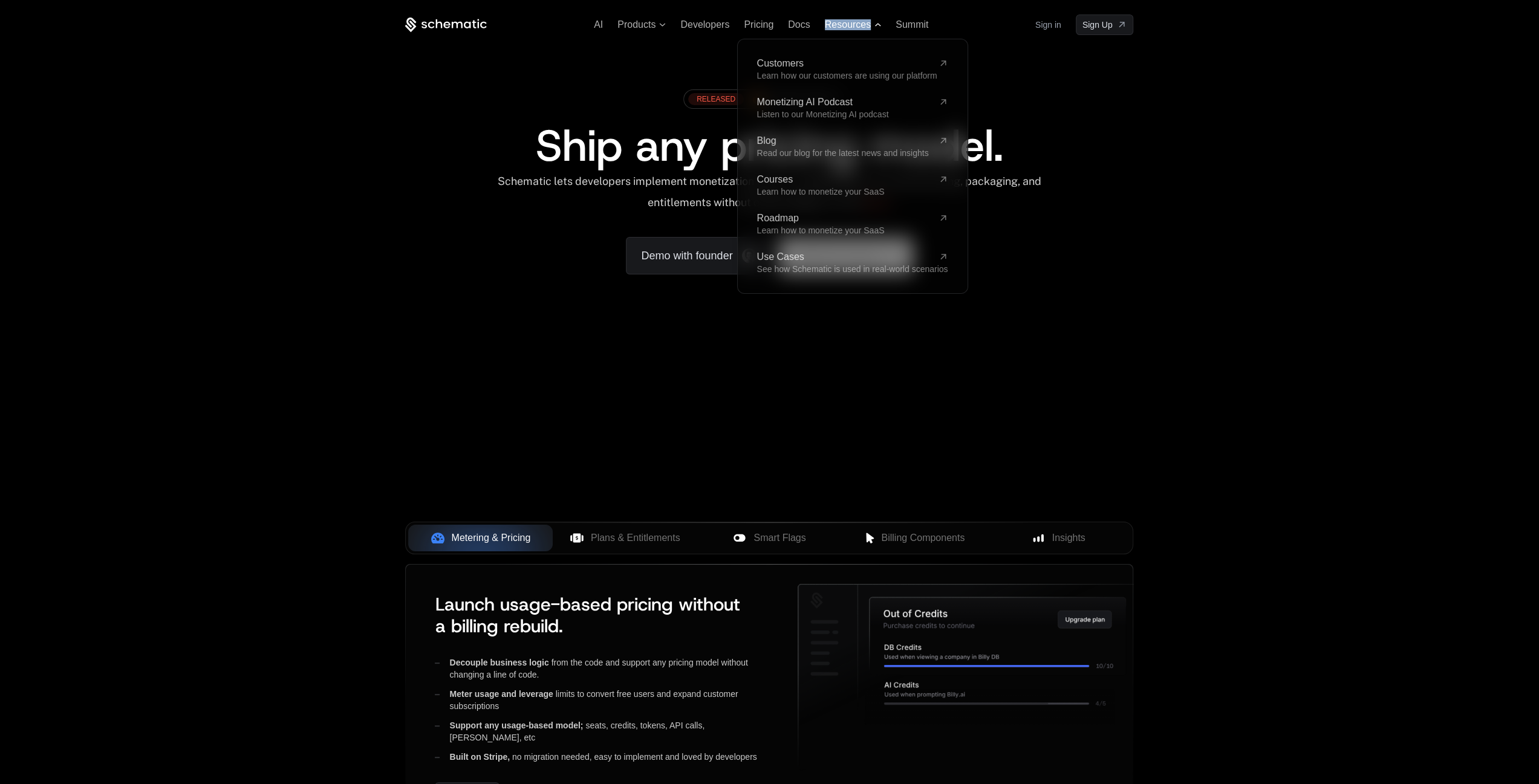
click at [858, 23] on span "Resources" at bounding box center [848, 25] width 46 height 11
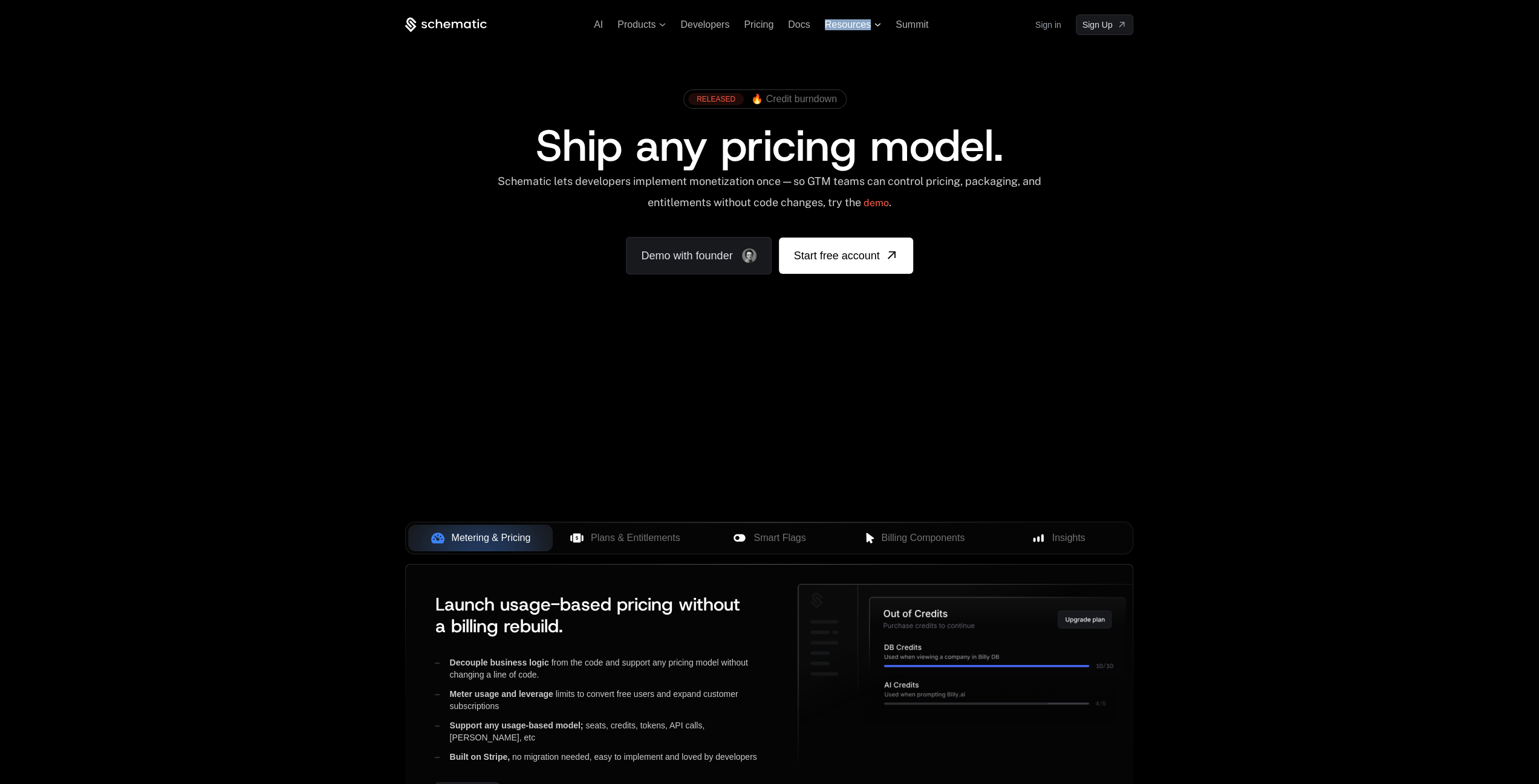
click at [858, 23] on span "Resources" at bounding box center [848, 25] width 46 height 11
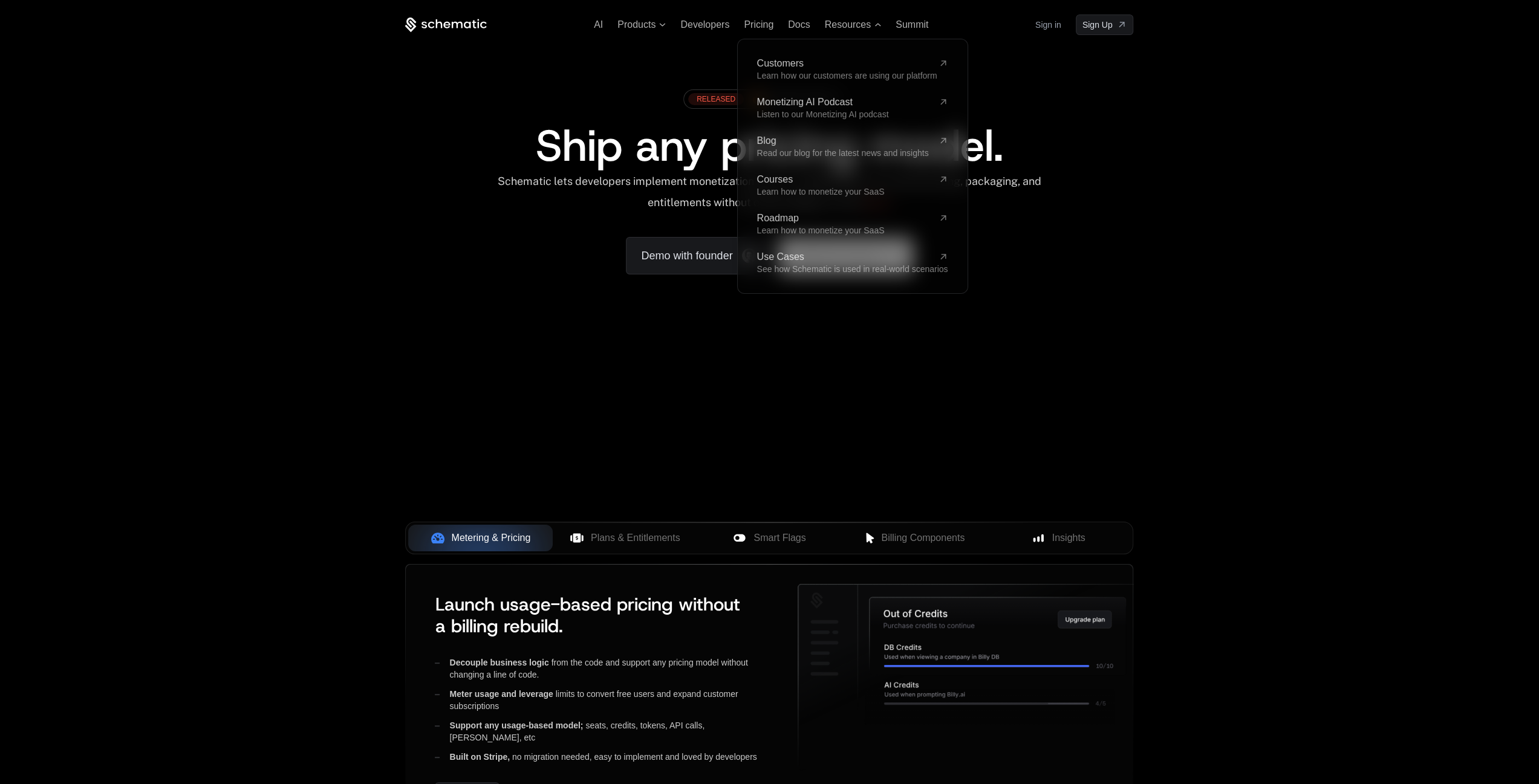
click at [981, 15] on div "AI Products Developers Pricing Docs Resources Customers Learn how our customers…" at bounding box center [769, 25] width 728 height 20
click at [863, 27] on span "Resources" at bounding box center [848, 25] width 46 height 11
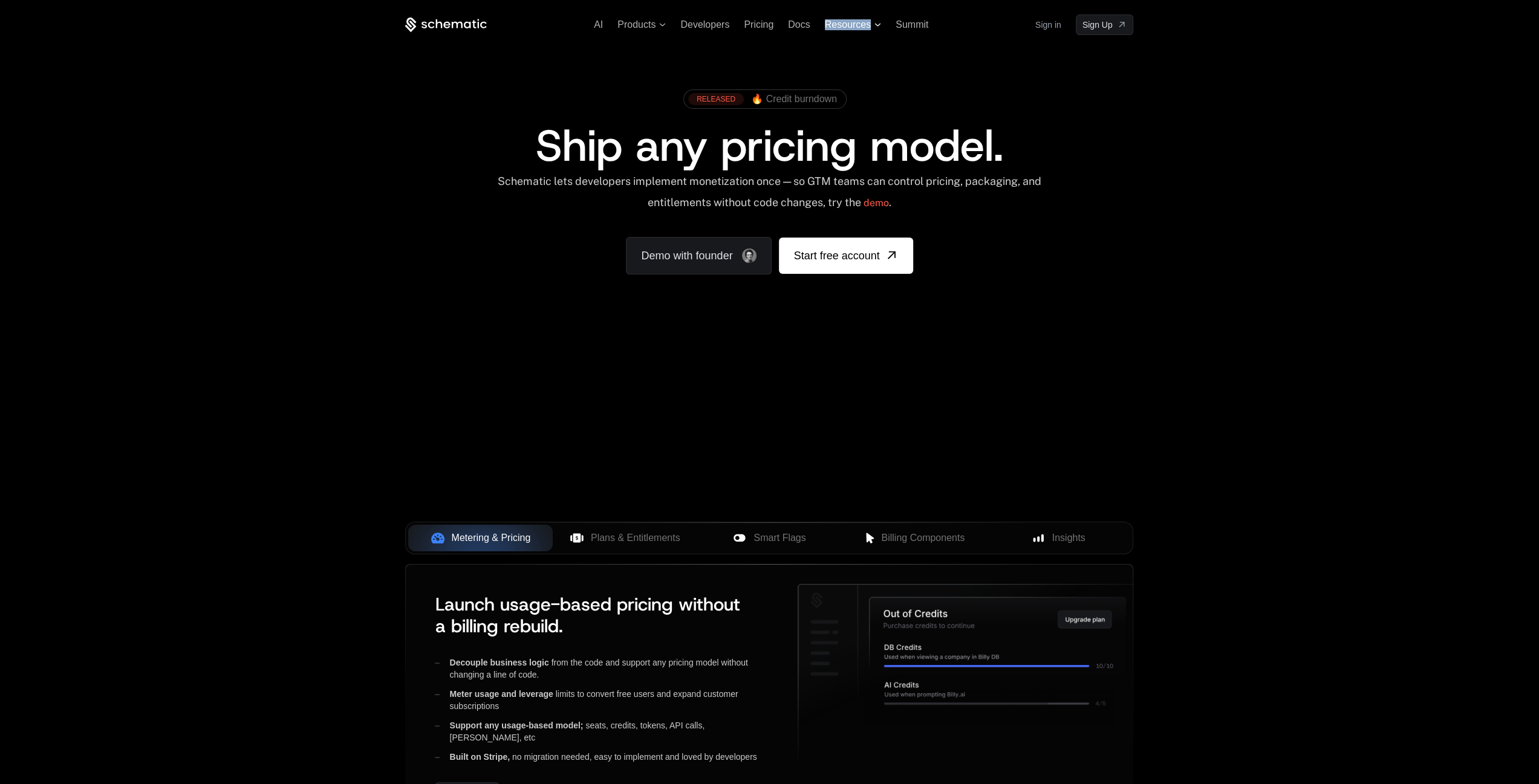
click at [863, 27] on span "Resources" at bounding box center [848, 25] width 46 height 11
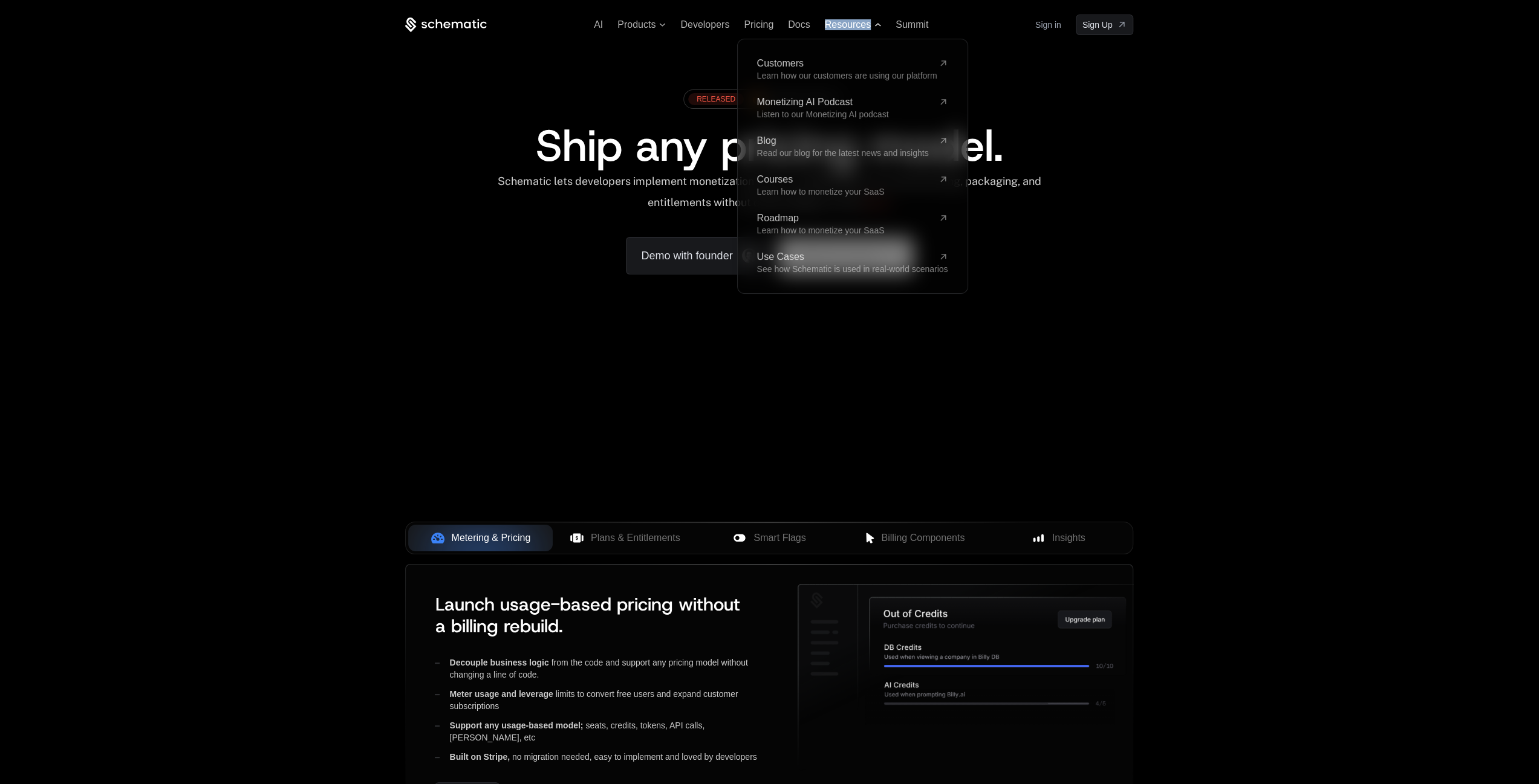
click at [860, 23] on span "Resources" at bounding box center [848, 25] width 46 height 11
